Goal: Information Seeking & Learning: Learn about a topic

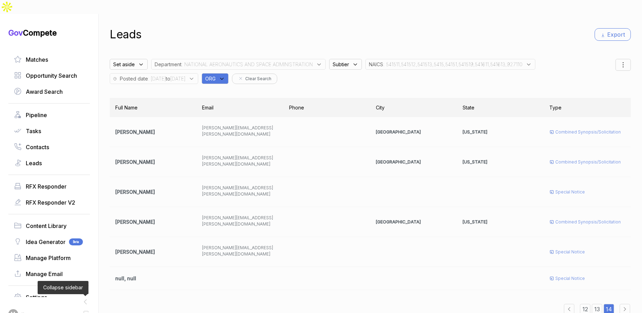
scroll to position [22, 0]
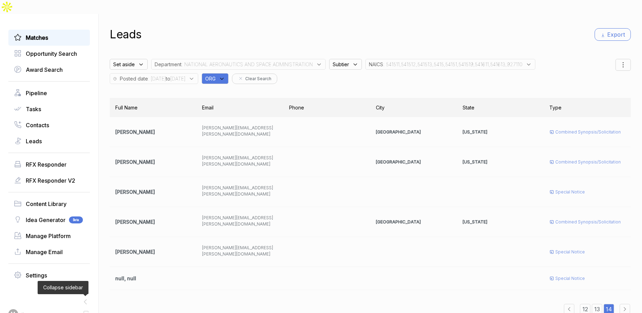
click at [49, 33] on link "Matches" at bounding box center [49, 37] width 70 height 8
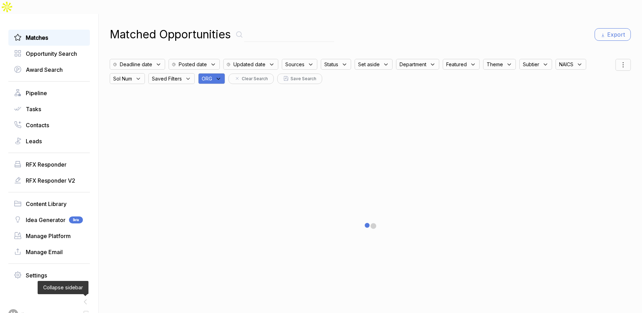
drag, startPoint x: 213, startPoint y: 65, endPoint x: 219, endPoint y: 68, distance: 6.6
click at [212, 75] on span "ORG" at bounding box center [207, 78] width 10 height 7
click at [232, 90] on input "text" at bounding box center [245, 97] width 82 height 15
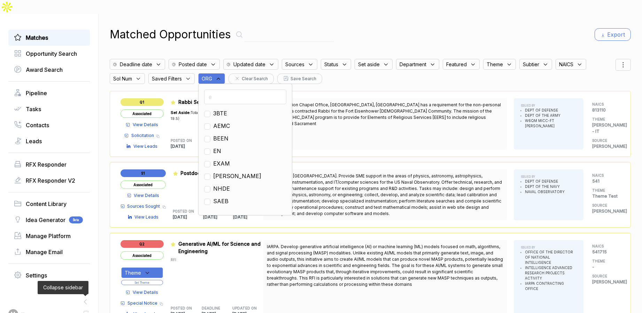
click at [221, 147] on span "EN" at bounding box center [217, 151] width 8 height 8
checkbox input "true"
drag, startPoint x: 382, startPoint y: 24, endPoint x: 495, endPoint y: 24, distance: 112.5
click at [387, 26] on div "Matched Opportunities Export" at bounding box center [370, 34] width 521 height 17
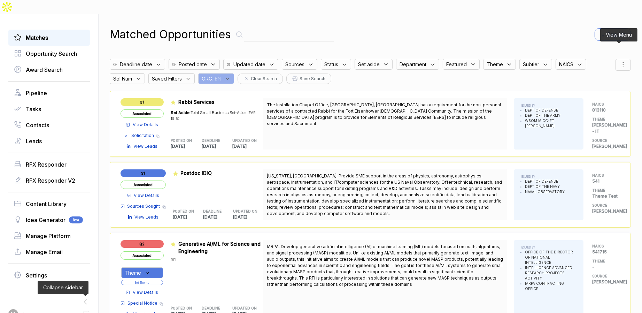
click at [623, 61] on icon at bounding box center [623, 65] width 8 height 8
click at [599, 90] on span "Sorting" at bounding box center [600, 93] width 16 height 7
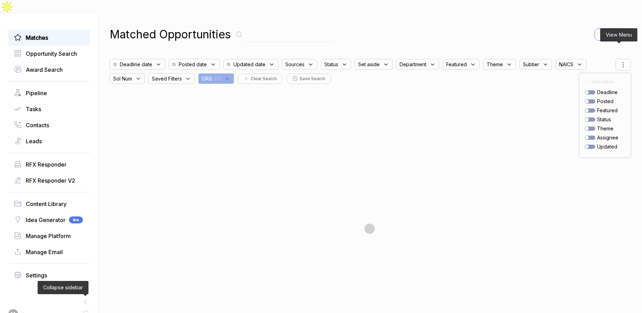
click at [586, 98] on div "posted" at bounding box center [605, 101] width 40 height 7
click at [586, 99] on div at bounding box center [590, 101] width 10 height 4
checkbox input "true"
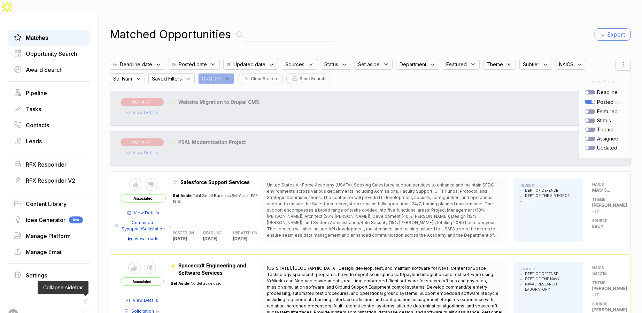
click at [485, 26] on div "Matched Opportunities Export" at bounding box center [370, 34] width 521 height 17
click at [304, 61] on span "Status" at bounding box center [294, 64] width 19 height 7
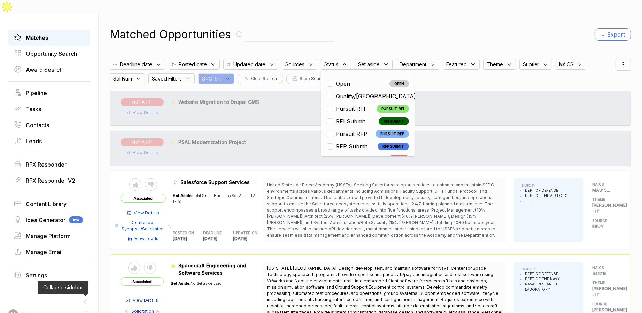
click at [354, 105] on span "Pursuit RFI" at bounding box center [351, 109] width 30 height 8
checkbox input "true"
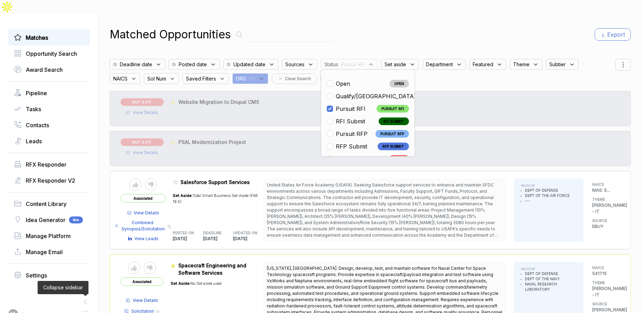
click at [394, 26] on div "Matched Opportunities Export" at bounding box center [370, 34] width 521 height 17
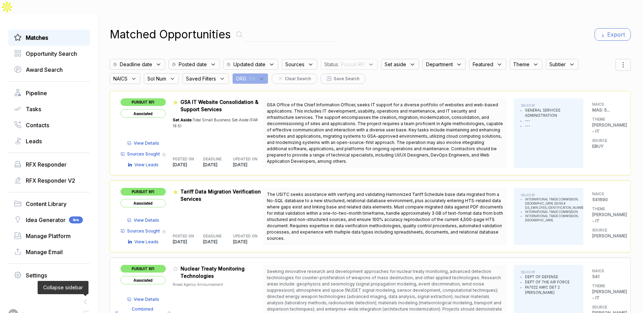
click at [158, 140] on span "View Details" at bounding box center [146, 143] width 25 height 6
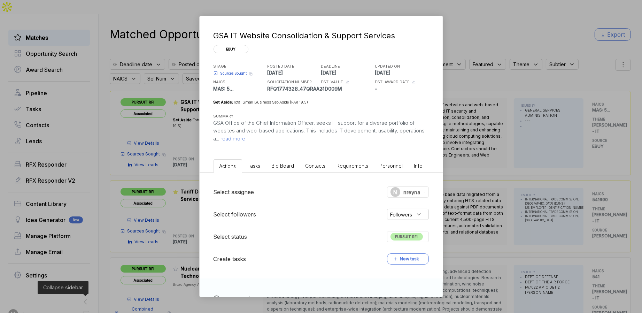
click at [279, 165] on span "Bid Board" at bounding box center [283, 166] width 23 height 6
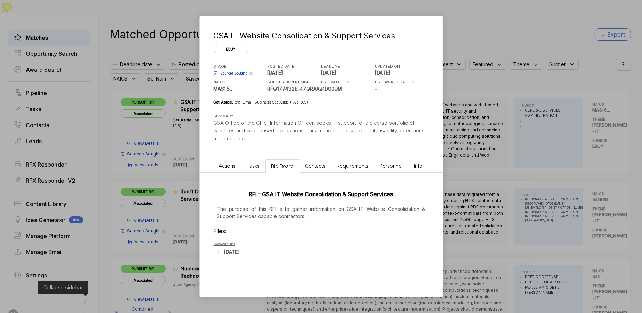
click at [235, 253] on div "Aug 8, 2025" at bounding box center [232, 251] width 16 height 7
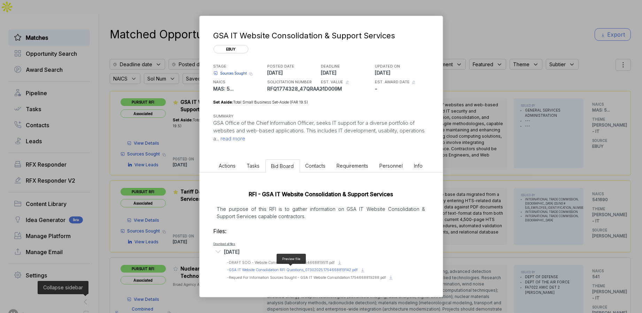
click at [328, 269] on span "- GSA IT Website Consolidation RFI Questions_07302025.1754668819142.pdf" at bounding box center [292, 270] width 131 height 4
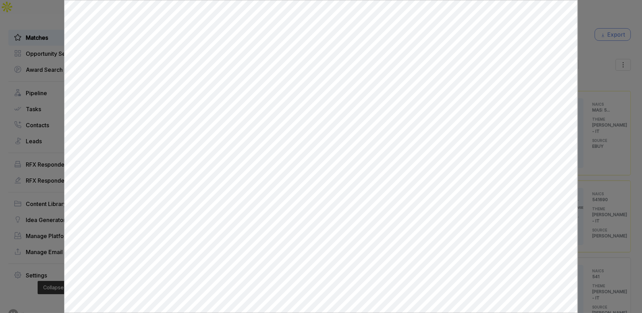
click at [60, 91] on div at bounding box center [321, 156] width 642 height 313
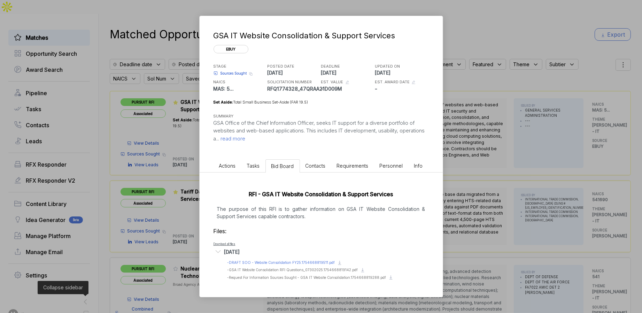
click at [243, 264] on div "Preview file - DRAFT SOO - Website Consolidation FY25.1754668819511.pdf" at bounding box center [281, 262] width 108 height 5
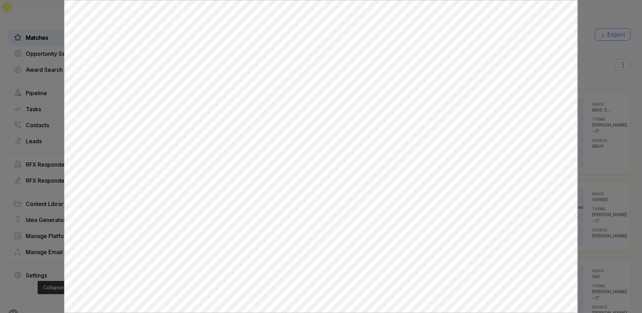
drag, startPoint x: 599, startPoint y: 152, endPoint x: 576, endPoint y: 159, distance: 23.9
click at [598, 153] on div at bounding box center [321, 156] width 642 height 313
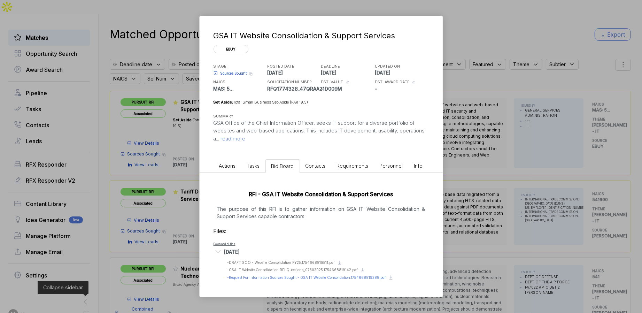
click at [277, 279] on div "Preview file - Request For Information Sources Sought - GSA IT Website Consolid…" at bounding box center [306, 277] width 159 height 5
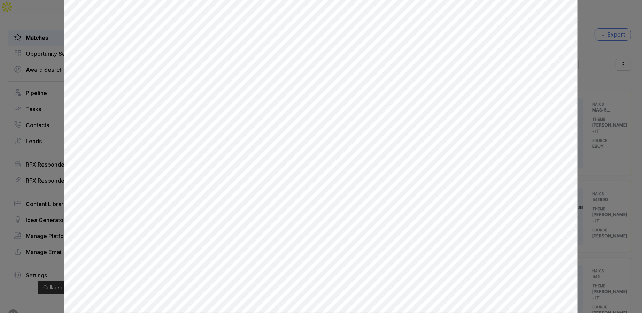
click at [595, 105] on div at bounding box center [321, 156] width 642 height 313
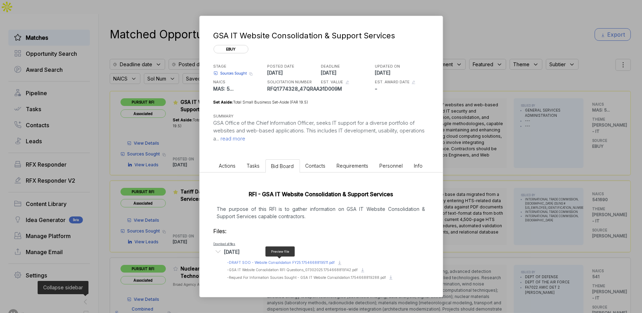
click at [299, 261] on span "- DRAFT SOO - Website Consolidation FY25.1754668819511.pdf" at bounding box center [281, 262] width 108 height 4
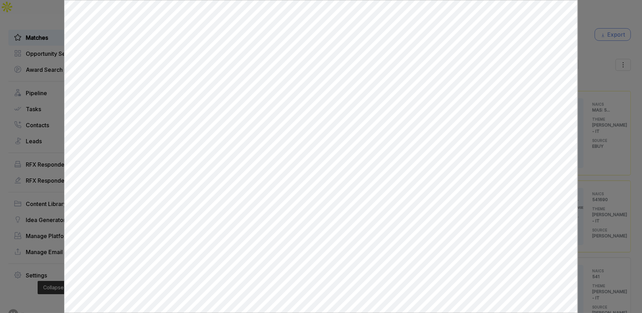
click at [589, 86] on div at bounding box center [321, 156] width 642 height 313
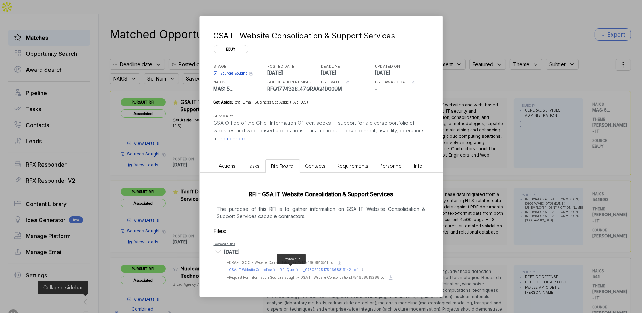
click at [282, 269] on span "- GSA IT Website Consolidation RFI Questions_07302025.1754668819142.pdf" at bounding box center [292, 270] width 131 height 4
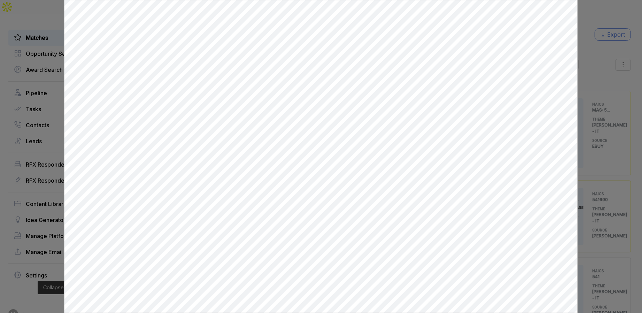
click at [589, 109] on div at bounding box center [321, 156] width 642 height 313
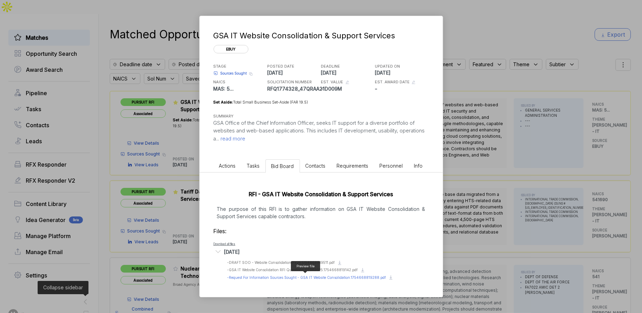
click at [265, 276] on span "- Request For Information Sources Sought - GSA IT Website Consolidation.1754668…" at bounding box center [306, 277] width 159 height 4
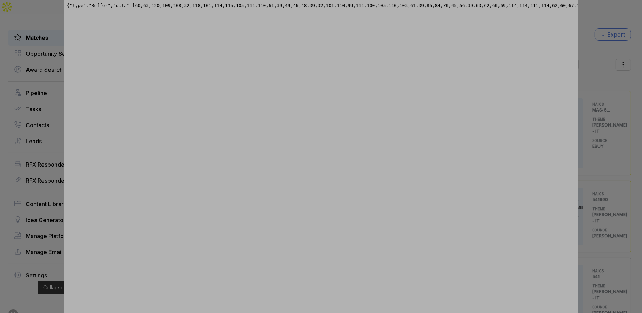
click at [594, 51] on div at bounding box center [321, 156] width 642 height 313
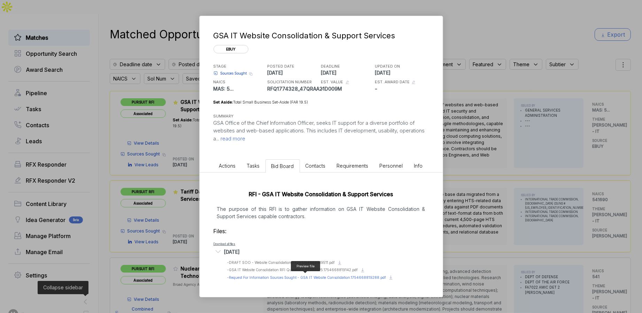
click at [353, 278] on span "- Request For Information Sources Sought - GSA IT Website Consolidation.1754668…" at bounding box center [306, 277] width 159 height 4
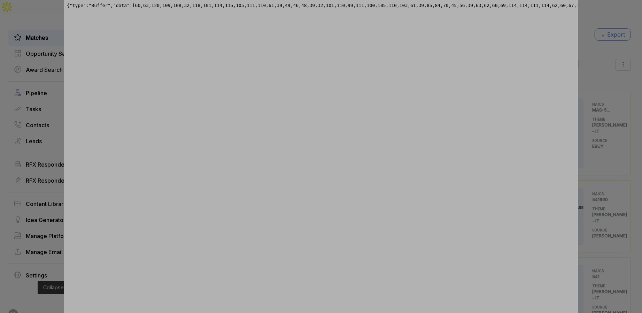
click at [621, 189] on div at bounding box center [321, 156] width 642 height 313
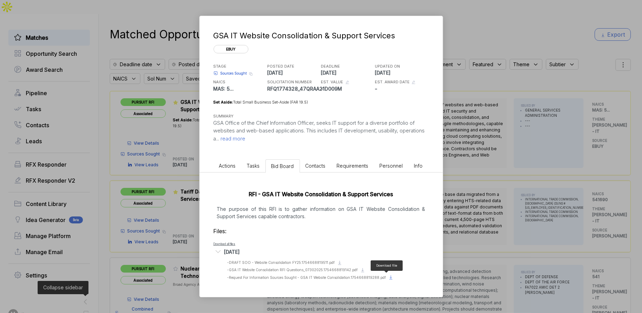
click at [389, 279] on icon at bounding box center [390, 279] width 3 height 0
drag, startPoint x: 501, startPoint y: 202, endPoint x: 418, endPoint y: 245, distance: 93.2
click at [501, 202] on div "GSA IT Website Consolidation & Support Services ebuy STAGE Sources Sought Copy …" at bounding box center [321, 156] width 642 height 313
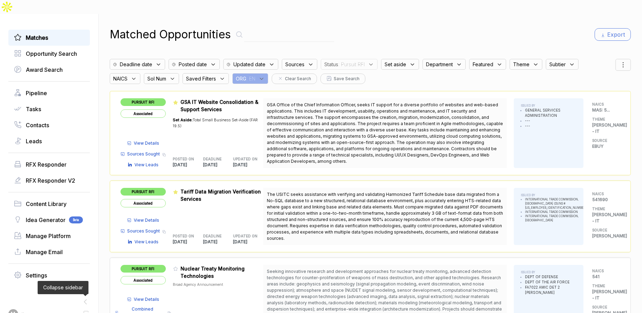
click at [156, 140] on span "View Details" at bounding box center [146, 143] width 25 height 6
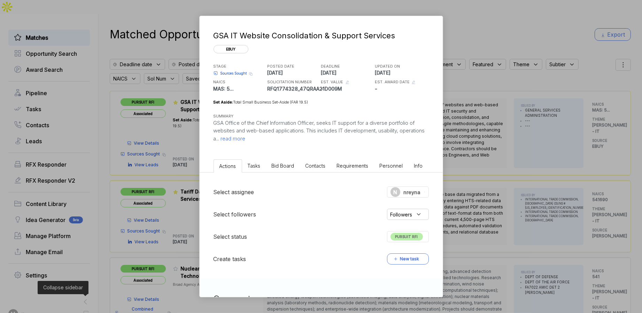
click at [282, 165] on span "Bid Board" at bounding box center [283, 166] width 23 height 6
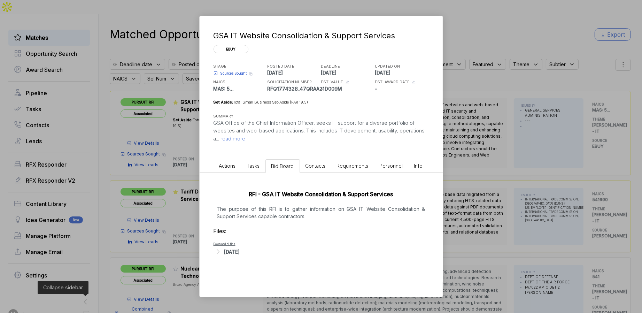
click at [240, 252] on div "Aug 8, 2025" at bounding box center [232, 251] width 16 height 7
click at [372, 277] on span "- Request For Information Sources Sought - GSA IT Website Consolidation.1754668…" at bounding box center [306, 277] width 159 height 4
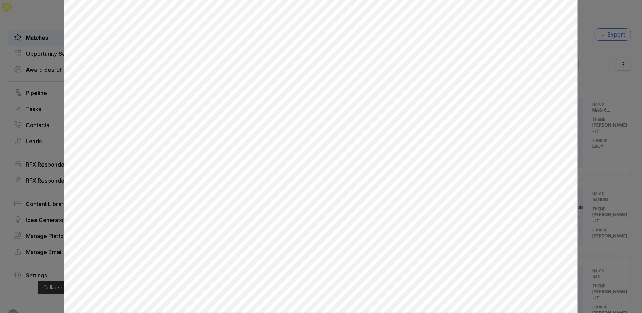
drag, startPoint x: 593, startPoint y: 170, endPoint x: 453, endPoint y: 220, distance: 148.3
click at [592, 171] on div at bounding box center [321, 156] width 642 height 313
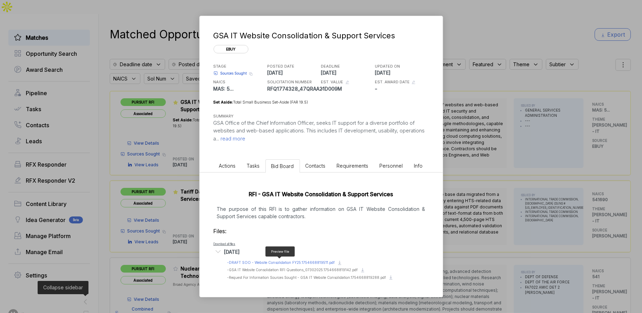
click at [297, 260] on span "- DRAFT SOO - Website Consolidation FY25.1754668819511.pdf" at bounding box center [281, 262] width 108 height 4
